Goal: Transaction & Acquisition: Purchase product/service

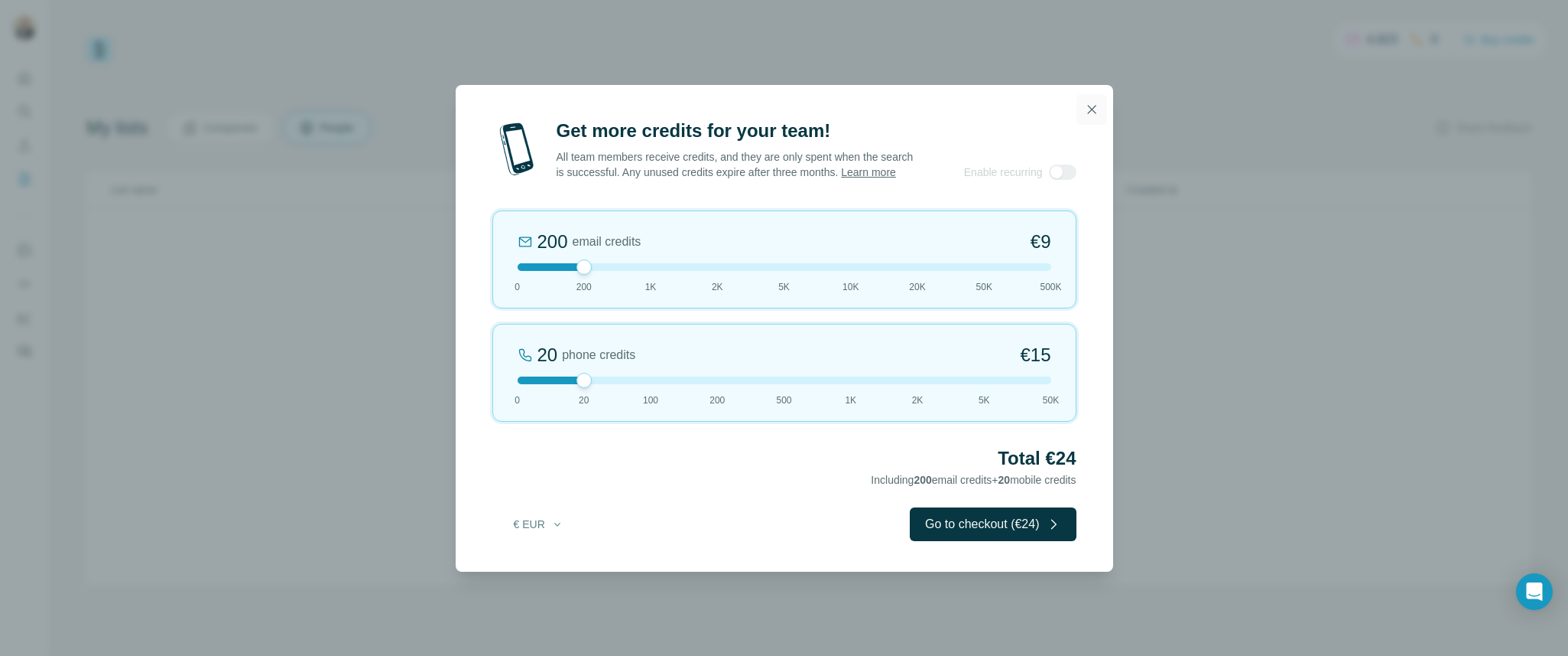
click at [1089, 105] on icon "button" at bounding box center [1091, 109] width 8 height 8
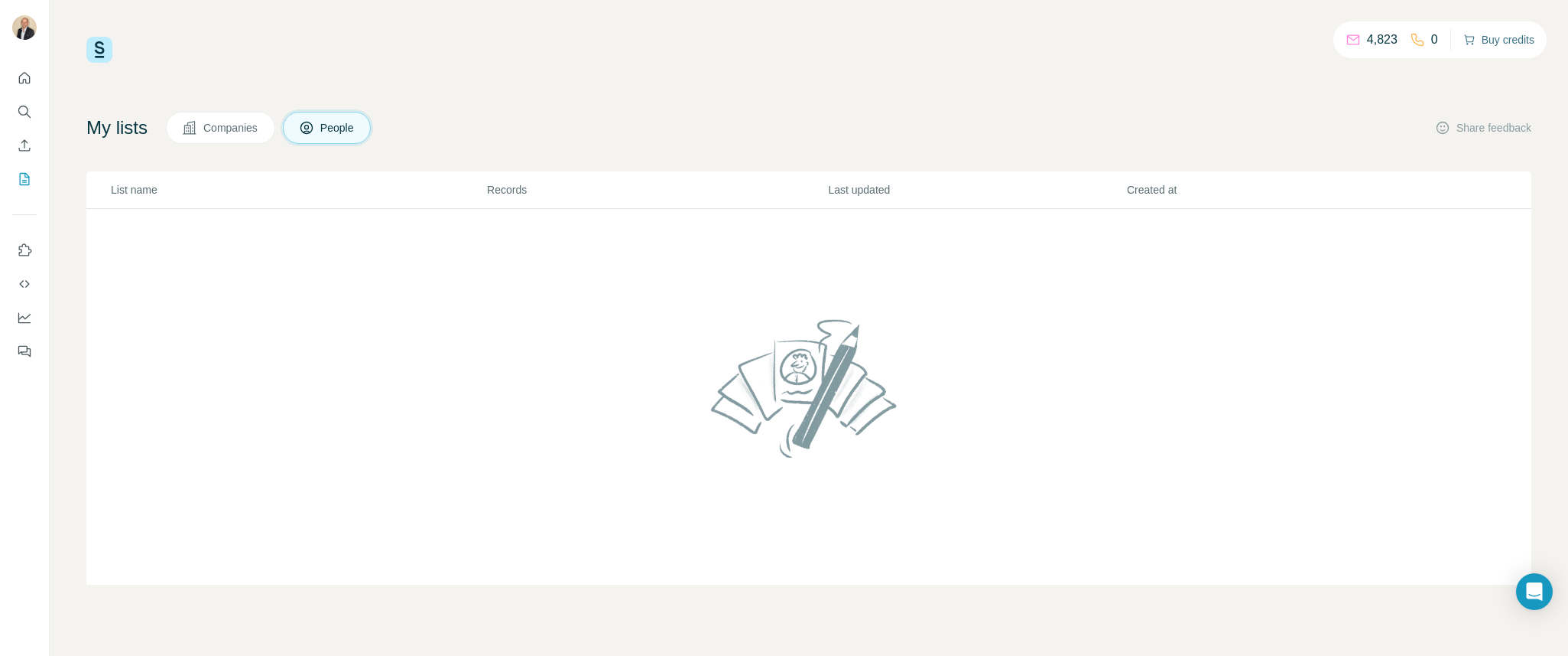
click at [1499, 41] on button "Buy credits" at bounding box center [1498, 39] width 71 height 21
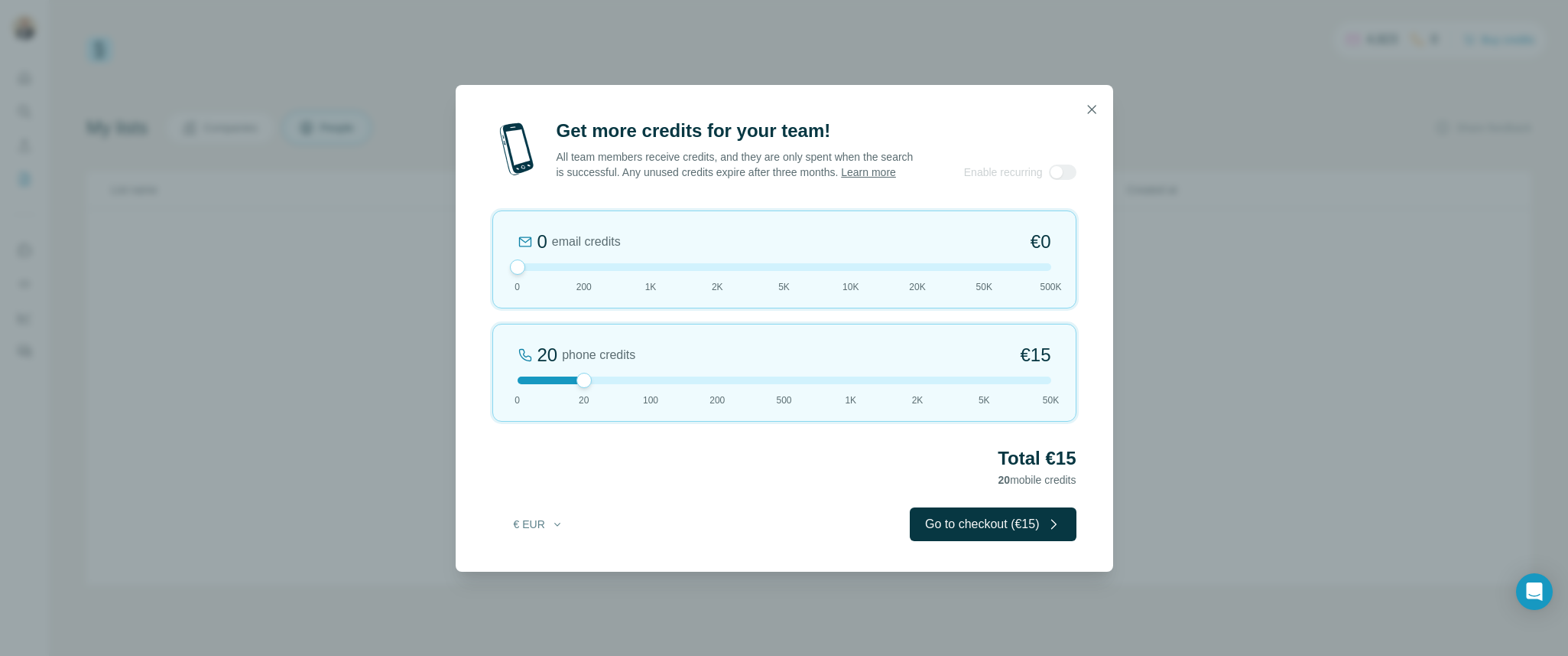
drag, startPoint x: 584, startPoint y: 281, endPoint x: 480, endPoint y: 276, distance: 104.1
click at [480, 276] on div "Get more credits for your team! All team members receive credits, and they are …" at bounding box center [784, 345] width 658 height 453
click at [525, 538] on button "€ EUR" at bounding box center [538, 524] width 71 height 28
click at [537, 565] on span "$ USD" at bounding box center [521, 566] width 31 height 15
drag, startPoint x: 589, startPoint y: 385, endPoint x: 718, endPoint y: 386, distance: 129.0
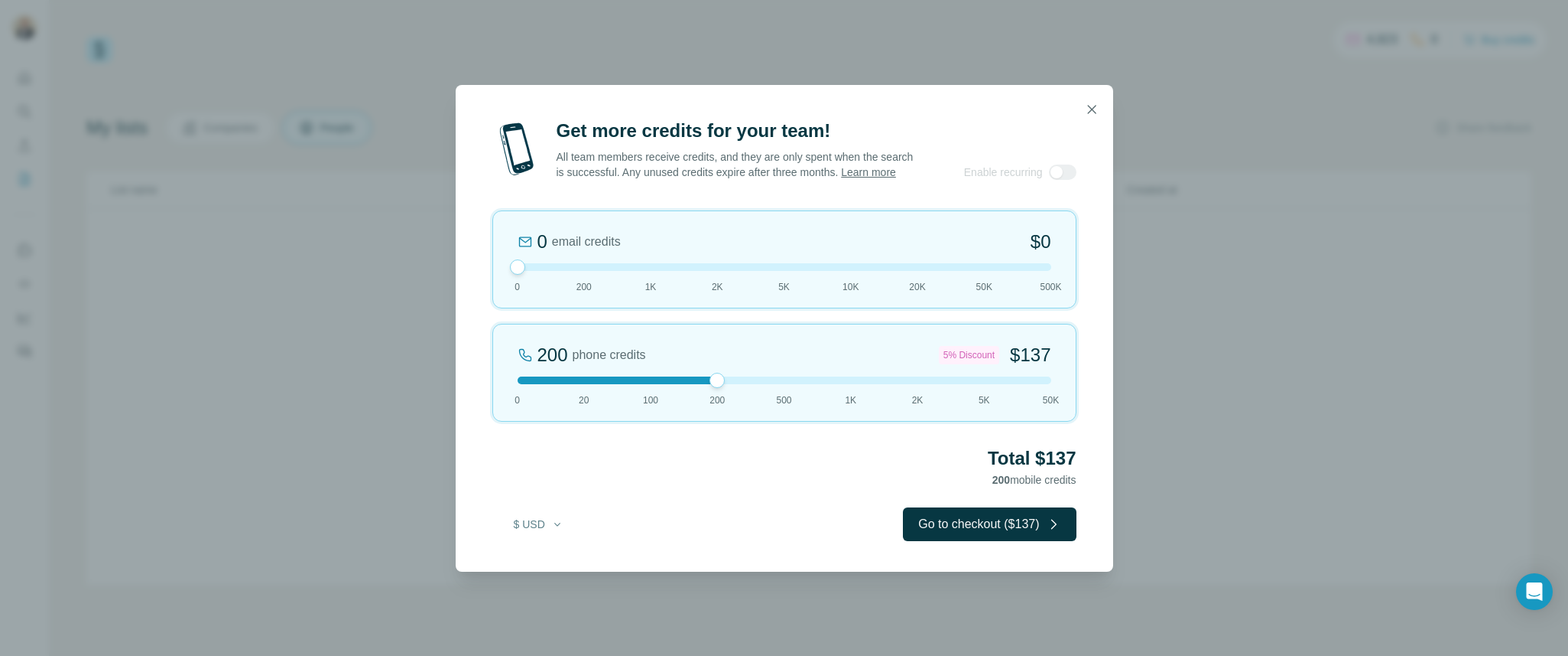
click at [718, 386] on div at bounding box center [717, 380] width 15 height 15
drag, startPoint x: 719, startPoint y: 388, endPoint x: 767, endPoint y: 388, distance: 48.0
click at [767, 384] on div at bounding box center [784, 380] width 534 height 8
drag, startPoint x: 782, startPoint y: 388, endPoint x: 744, endPoint y: 391, distance: 38.1
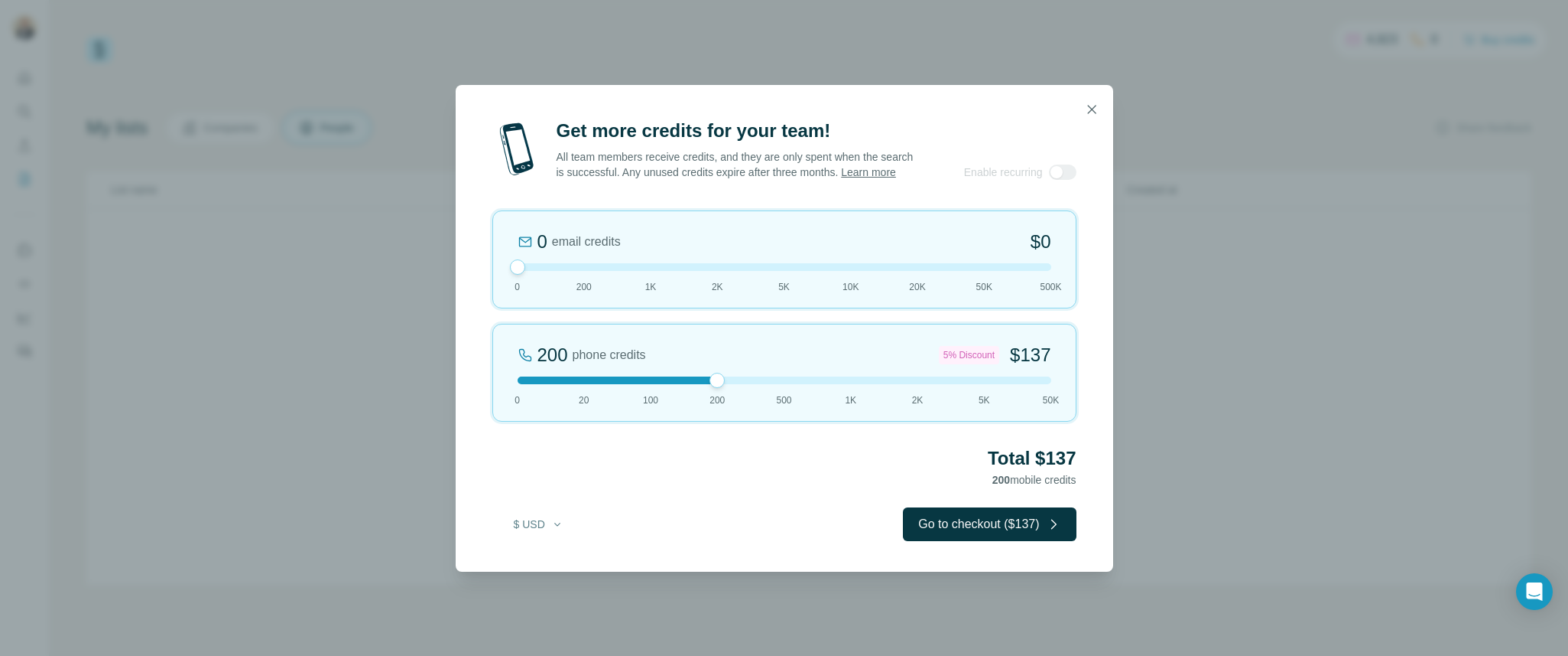
click at [744, 384] on div at bounding box center [784, 380] width 534 height 8
click at [1008, 529] on button "Go to checkout ($137)" at bounding box center [989, 524] width 173 height 34
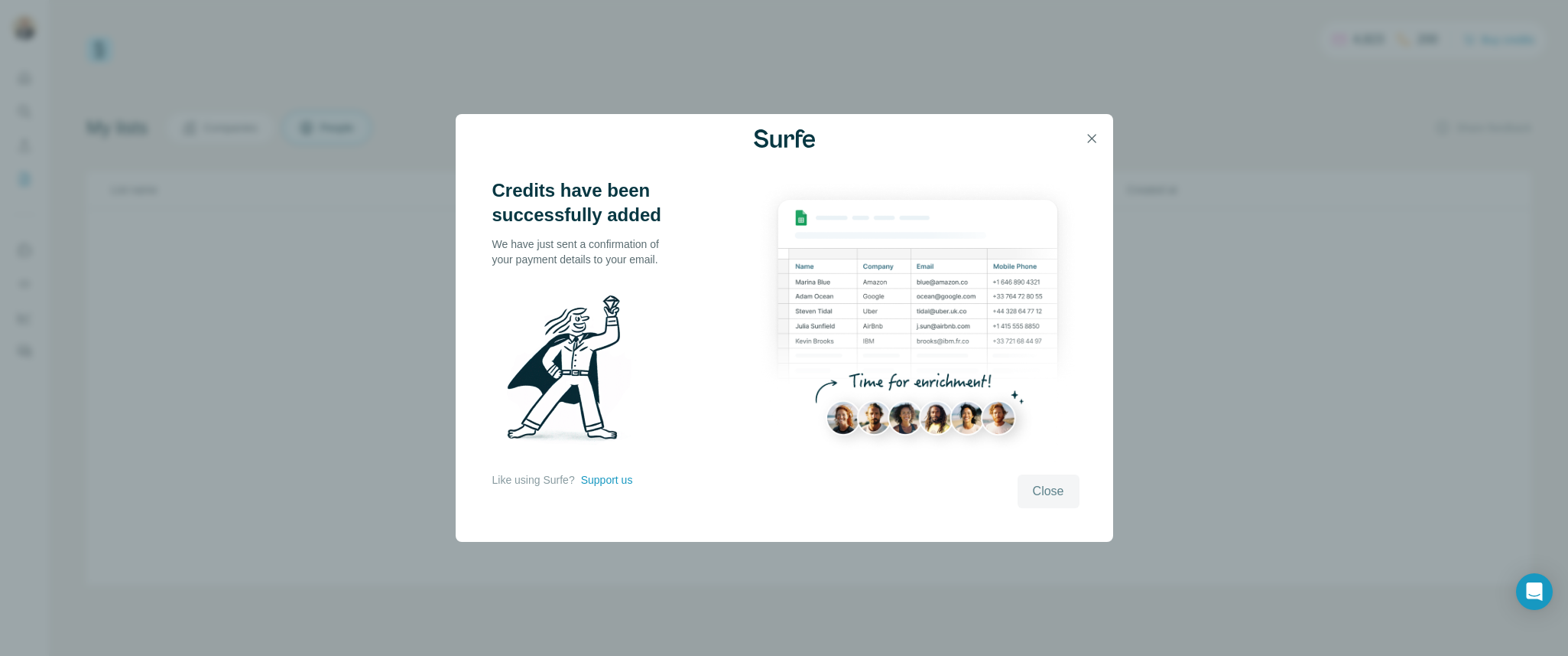
click at [1055, 500] on span "Close" at bounding box center [1048, 491] width 31 height 18
